Goal: Transaction & Acquisition: Purchase product/service

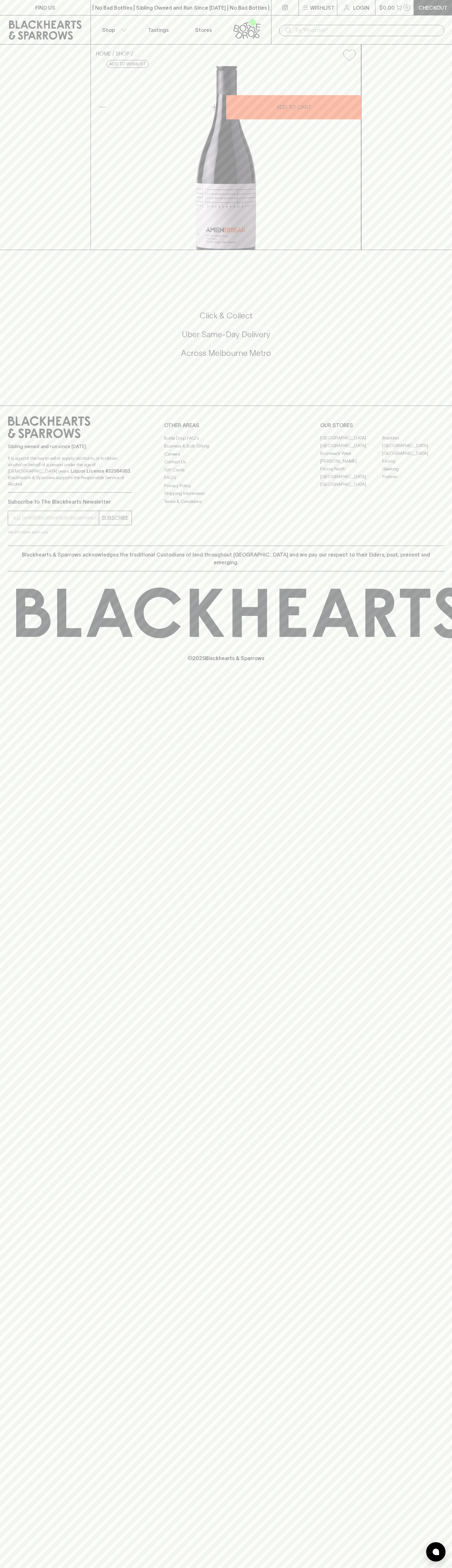
click at [49, 23] on icon at bounding box center [45, 30] width 72 height 19
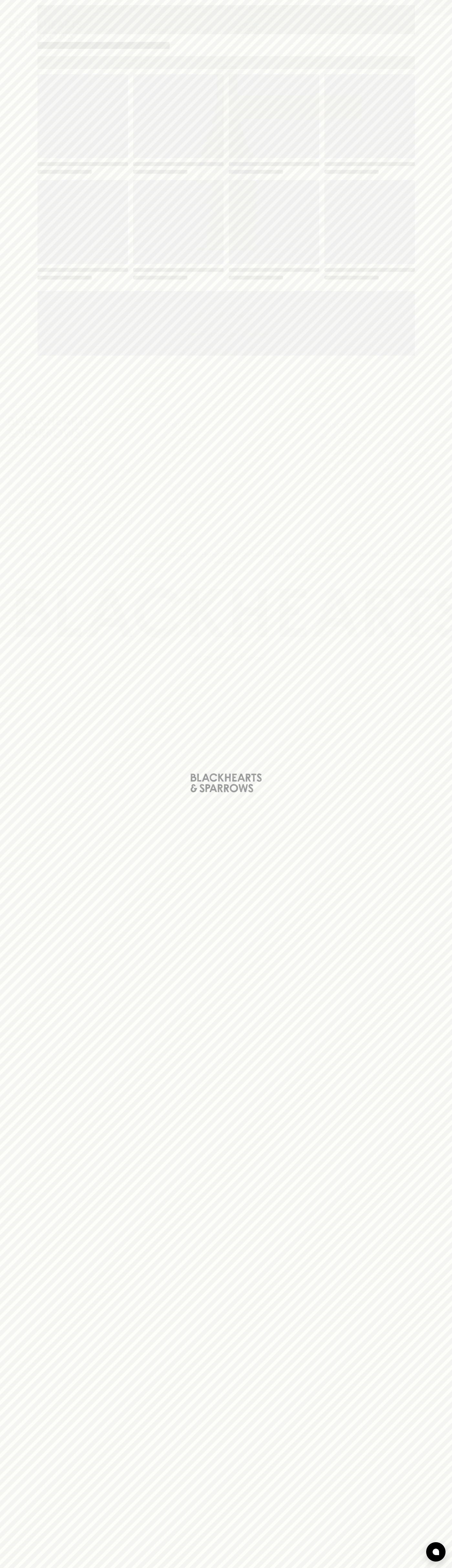
click at [429, 712] on div "Loading" at bounding box center [226, 784] width 452 height 1568
click at [271, 1567] on html "FIND US | No Bad Bottles | Sibling Owned and Run Since 2006 | No Bad Bottles | …" at bounding box center [226, 784] width 452 height 1568
click at [30, 1451] on div "Loading" at bounding box center [226, 784] width 452 height 1568
